Goal: Information Seeking & Learning: Learn about a topic

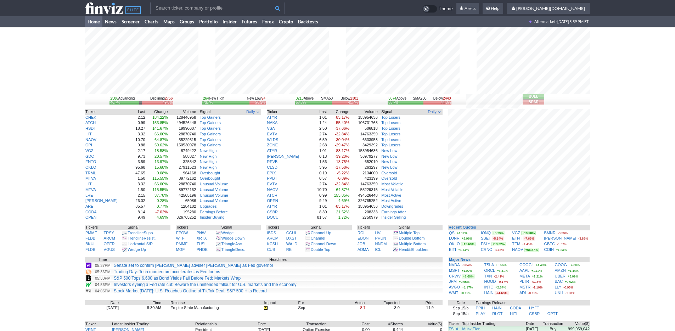
click at [165, 9] on input "text" at bounding box center [217, 7] width 135 height 11
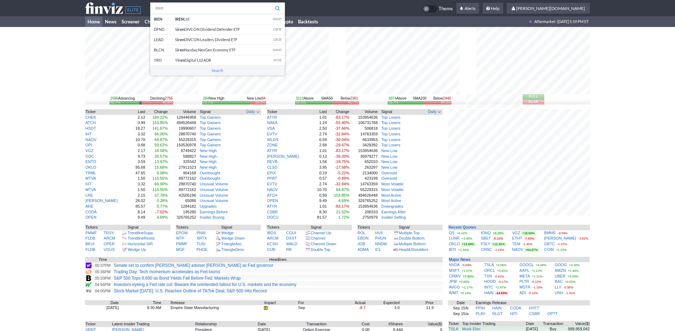
type input "iren"
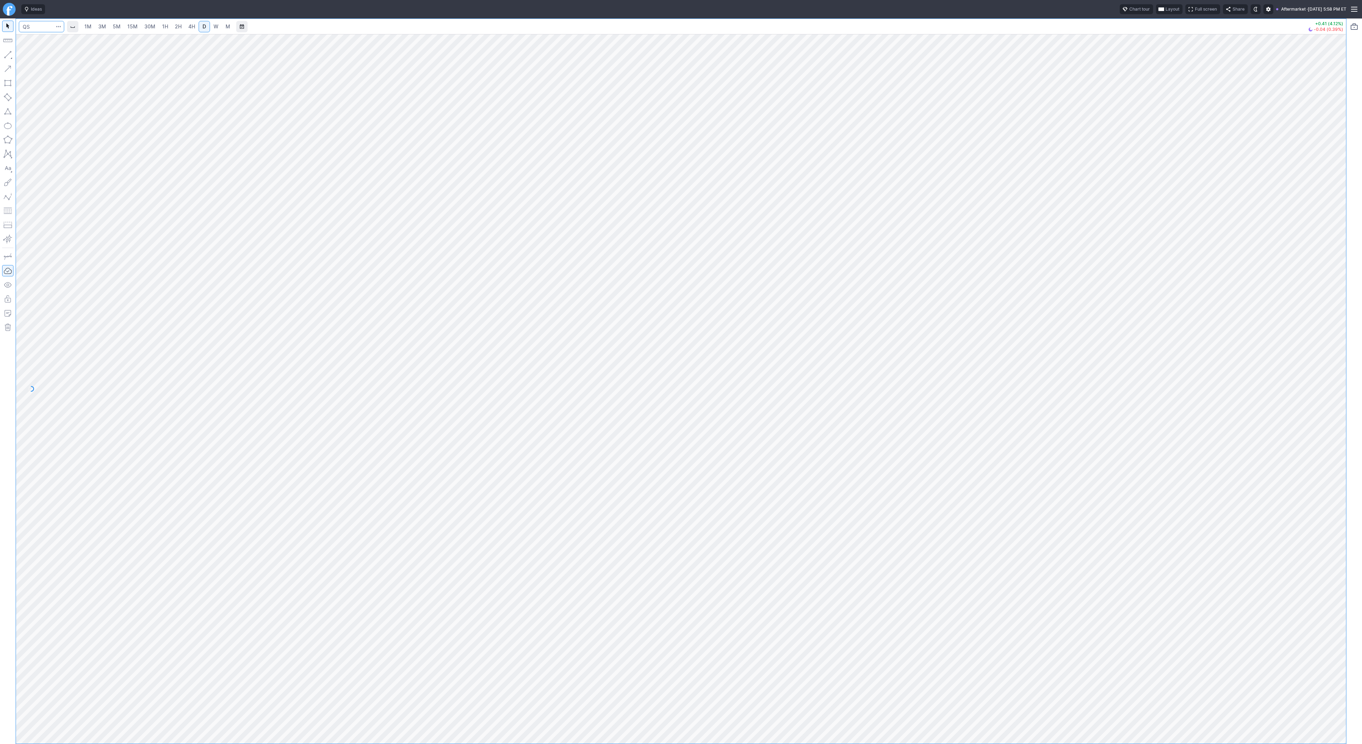
click at [36, 25] on input "Search" at bounding box center [41, 26] width 45 height 11
type input "iren"
click at [27, 54] on span "Line" at bounding box center [41, 56] width 29 height 7
drag, startPoint x: 1339, startPoint y: 341, endPoint x: 1330, endPoint y: 383, distance: 43.4
click at [1332, 385] on div at bounding box center [1338, 386] width 15 height 691
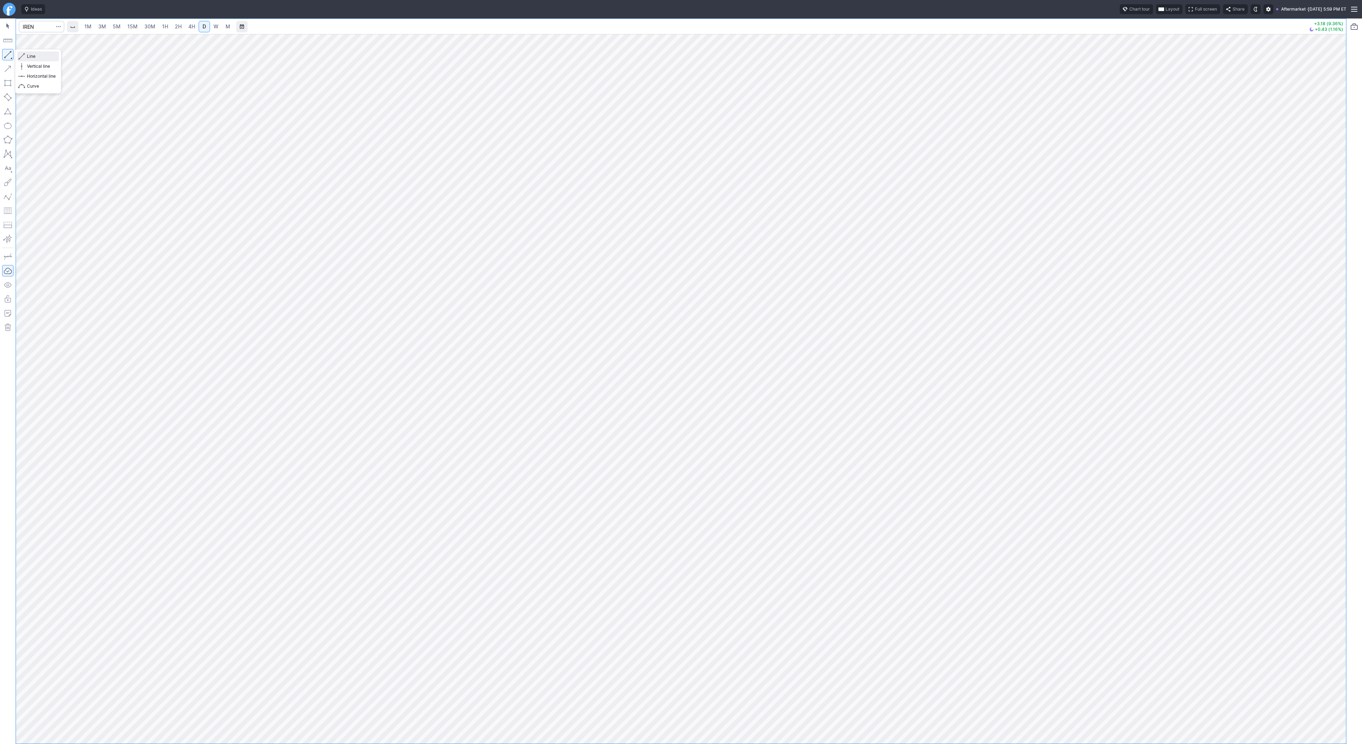
click at [31, 58] on span "Line" at bounding box center [41, 56] width 29 height 7
click at [217, 26] on span "W" at bounding box center [215, 26] width 5 height 6
drag, startPoint x: 1341, startPoint y: 313, endPoint x: 1341, endPoint y: 317, distance: 4.3
click at [1341, 317] on div at bounding box center [1338, 386] width 15 height 691
click at [32, 27] on input "Search" at bounding box center [41, 26] width 45 height 11
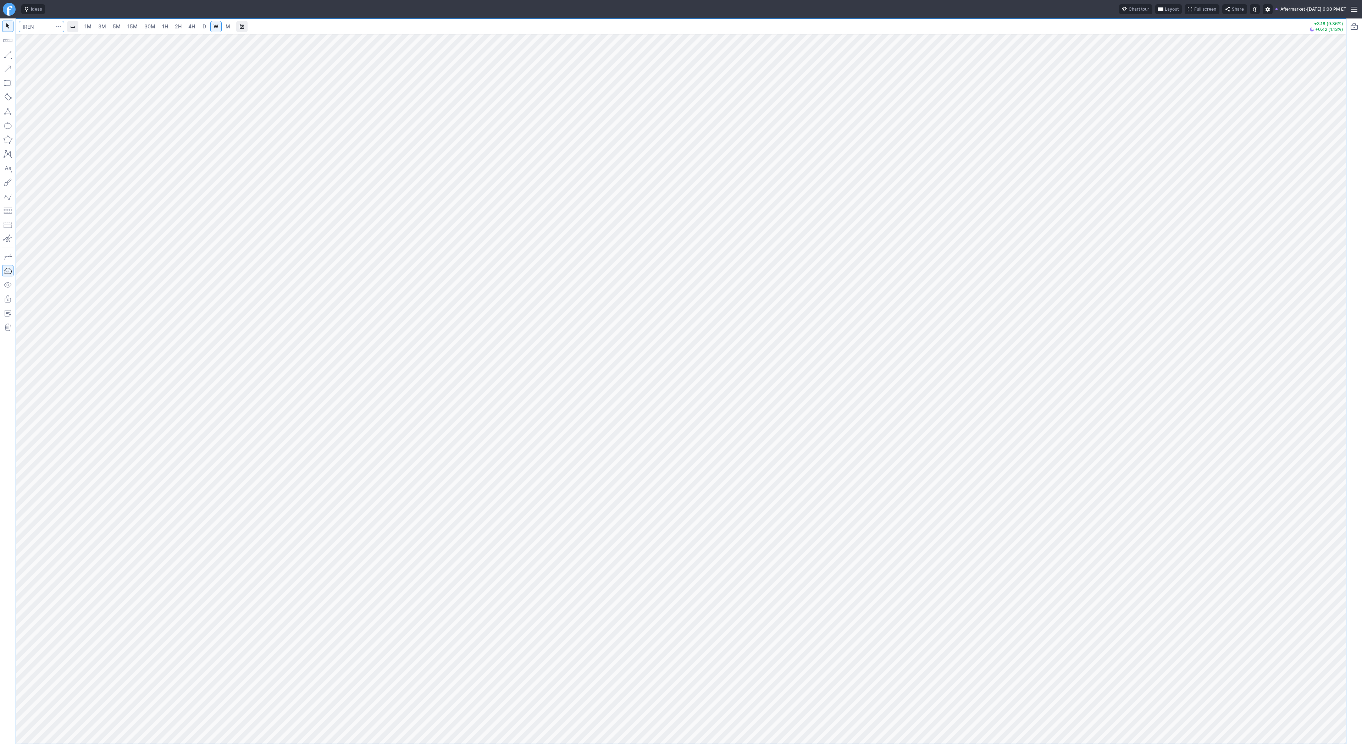
click at [32, 27] on input "Search" at bounding box center [41, 26] width 45 height 11
type input "qs"
click at [112, 30] on link "5M" at bounding box center [117, 26] width 14 height 11
click at [162, 31] on link "1H" at bounding box center [165, 26] width 12 height 11
click at [1321, 314] on div at bounding box center [681, 388] width 1330 height 709
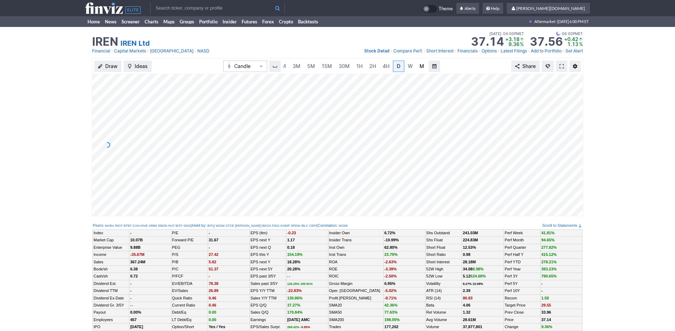
click at [422, 65] on span "M" at bounding box center [422, 66] width 5 height 6
click at [296, 67] on span "3M" at bounding box center [297, 66] width 8 height 6
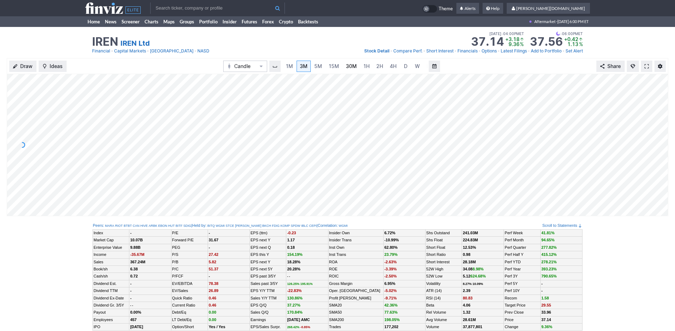
click at [355, 69] on span "30M" at bounding box center [351, 66] width 11 height 6
